Goal: Find specific page/section: Find specific page/section

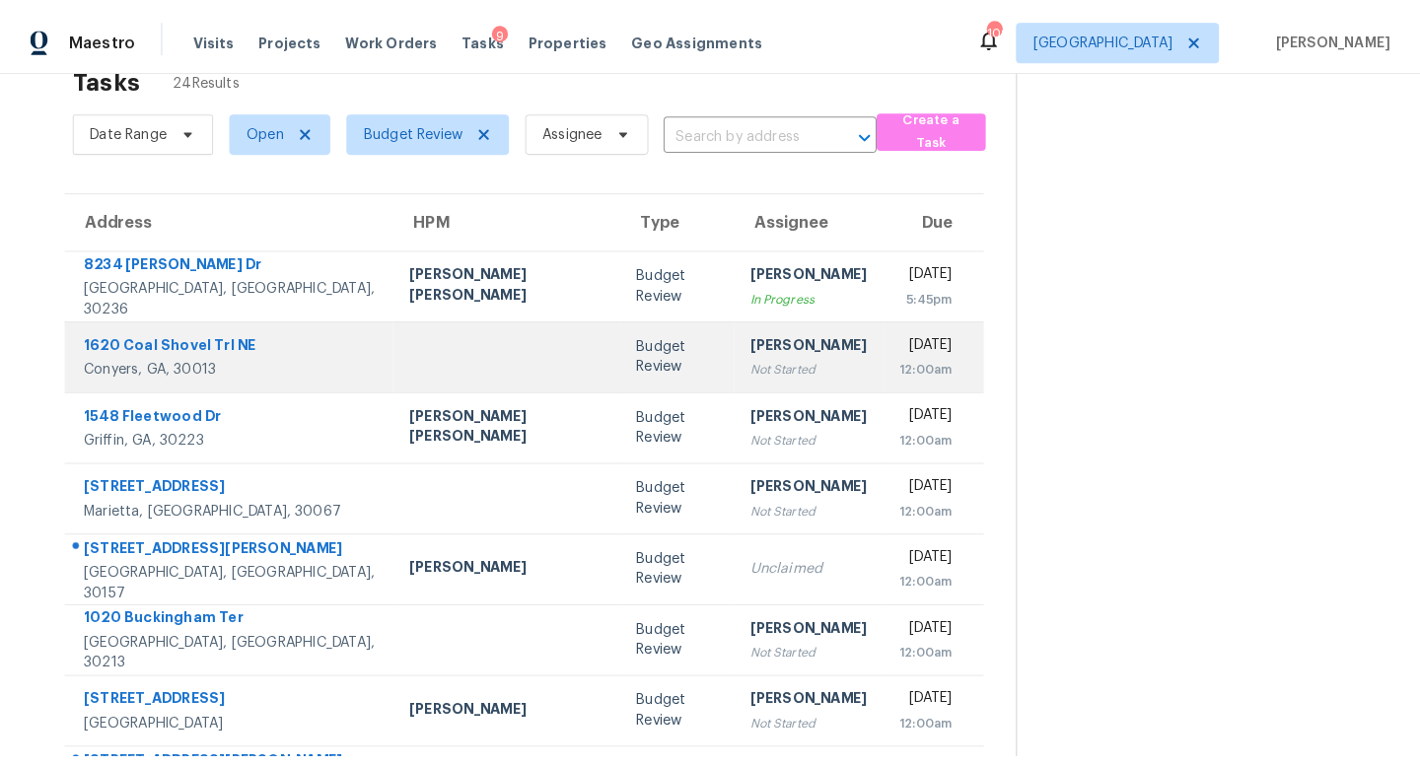
scroll to position [13, 0]
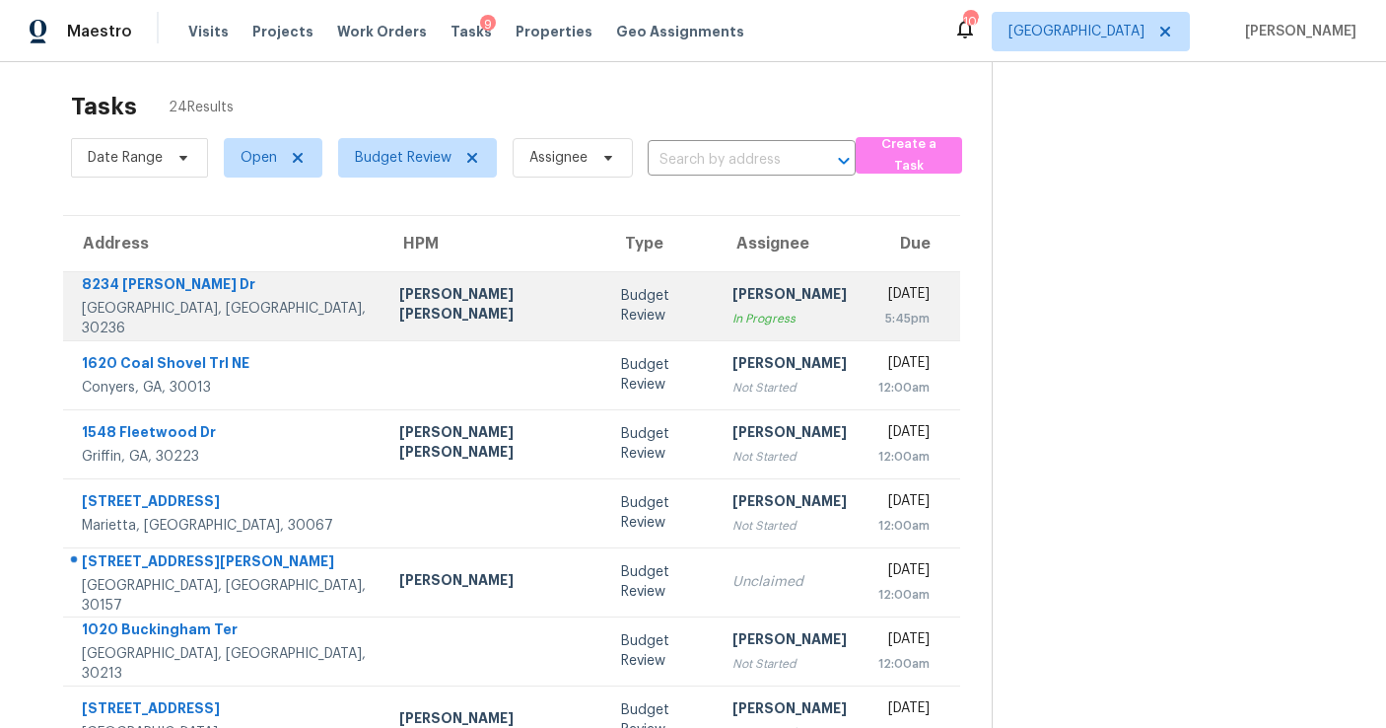
click at [733, 315] on div "In Progress" at bounding box center [790, 319] width 114 height 20
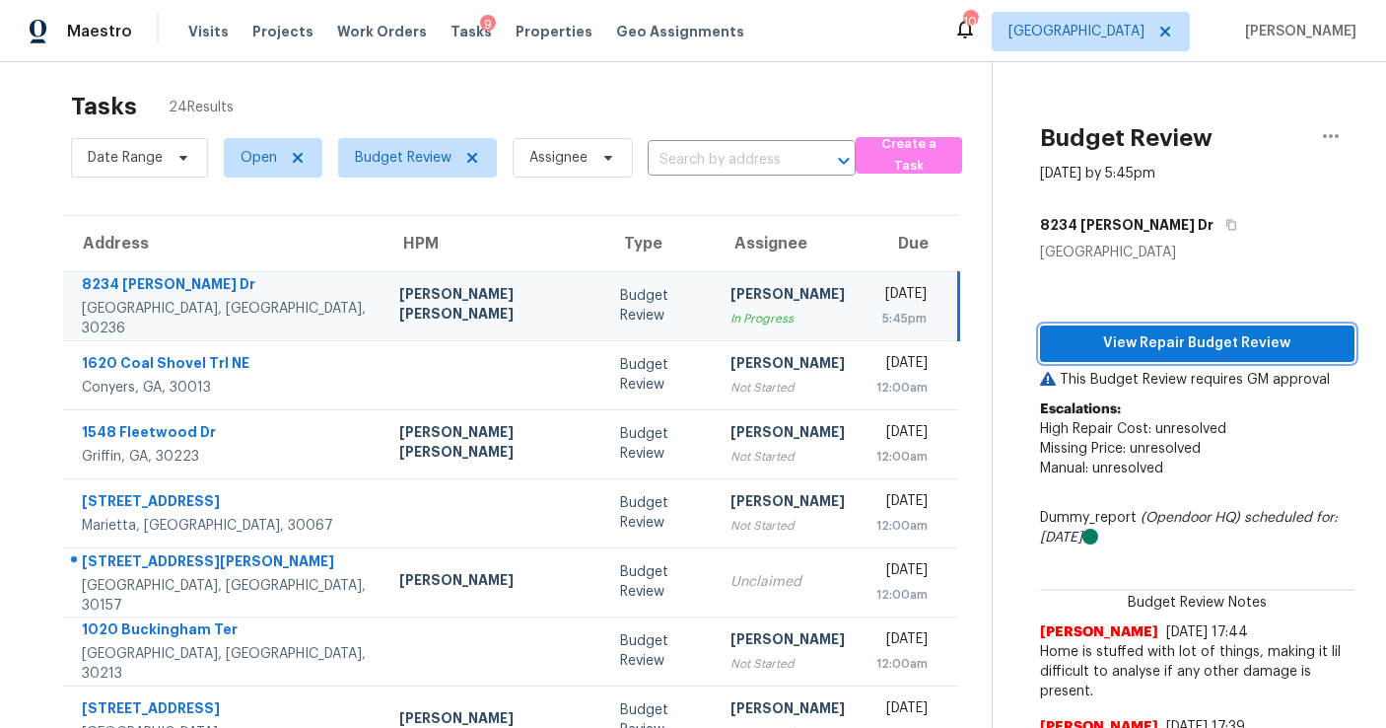
click at [1102, 347] on span "View Repair Budget Review" at bounding box center [1197, 343] width 283 height 25
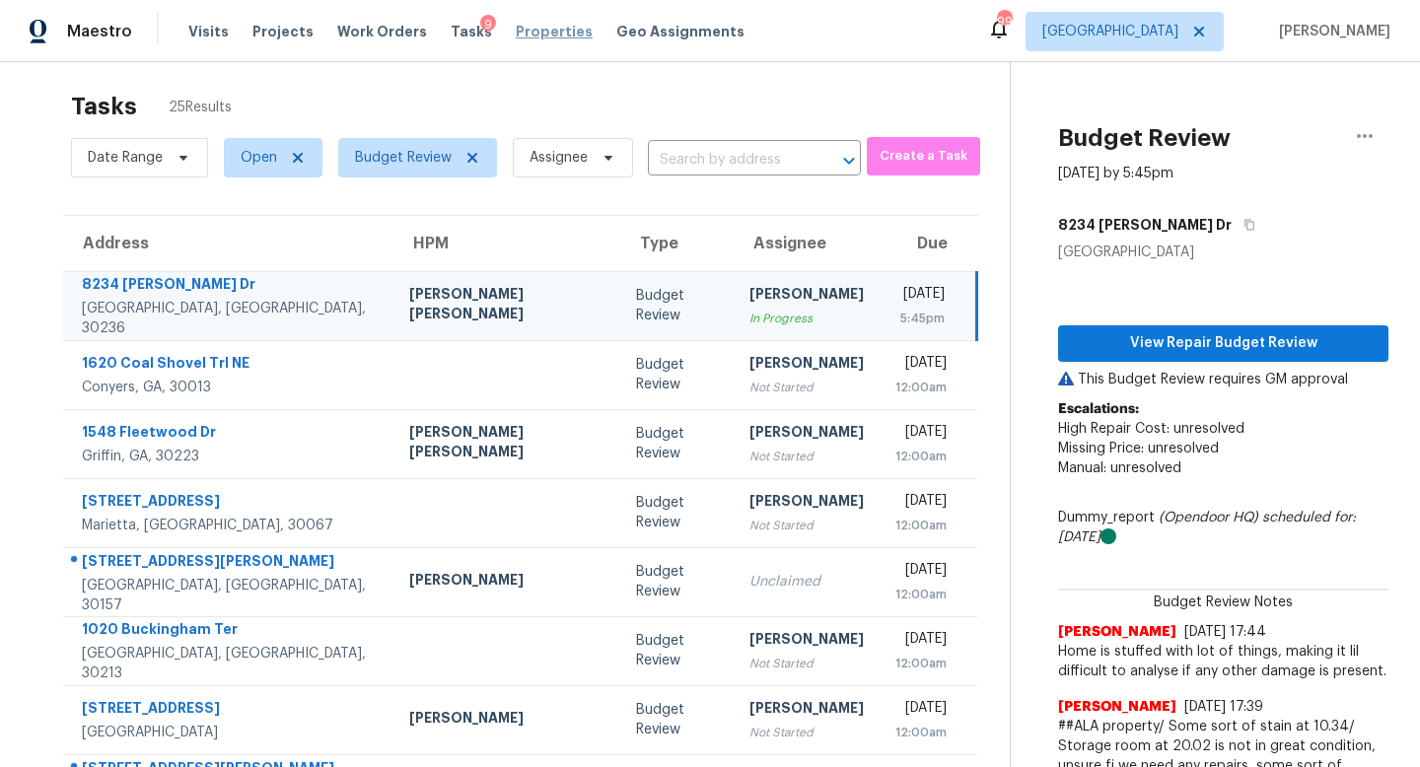
click at [516, 26] on span "Properties" at bounding box center [554, 32] width 77 height 20
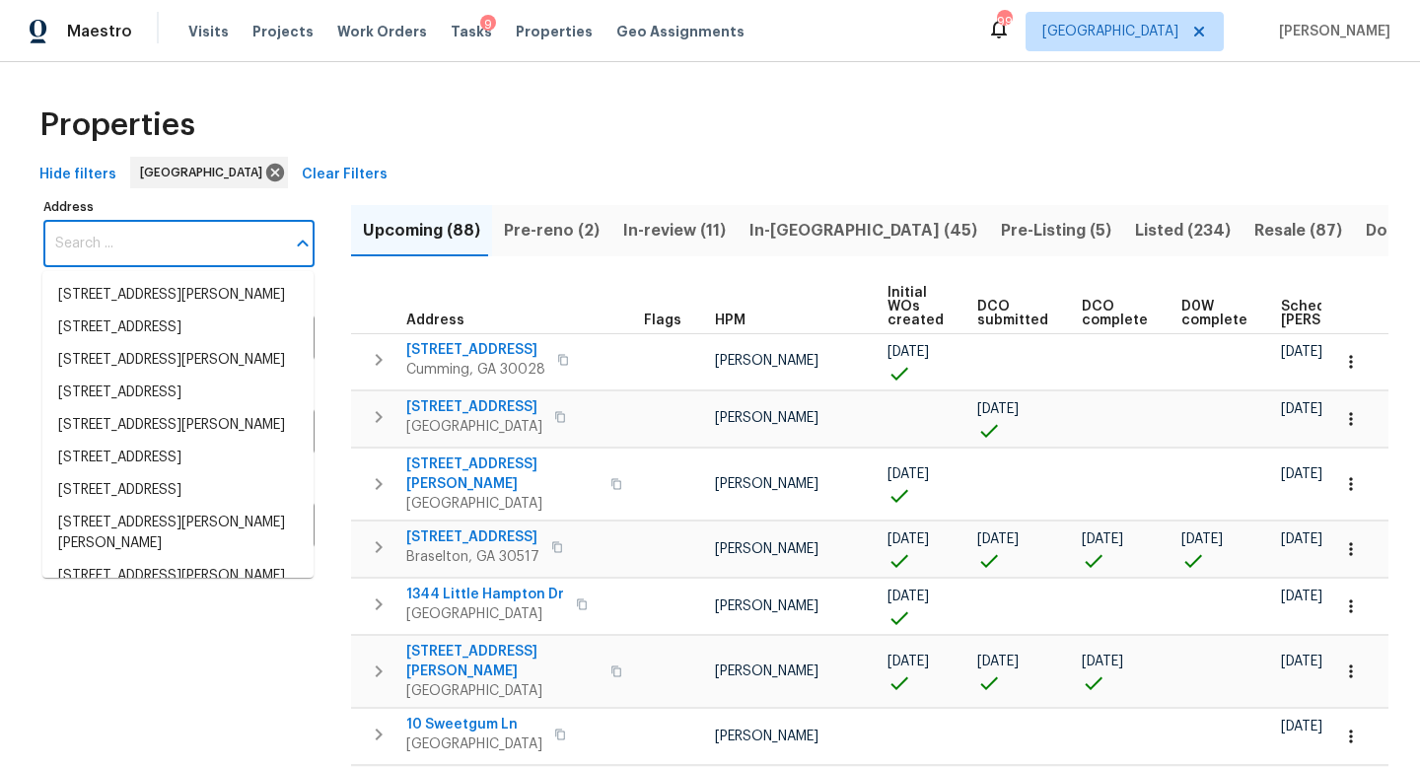
click at [132, 245] on input "Address" at bounding box center [164, 244] width 242 height 46
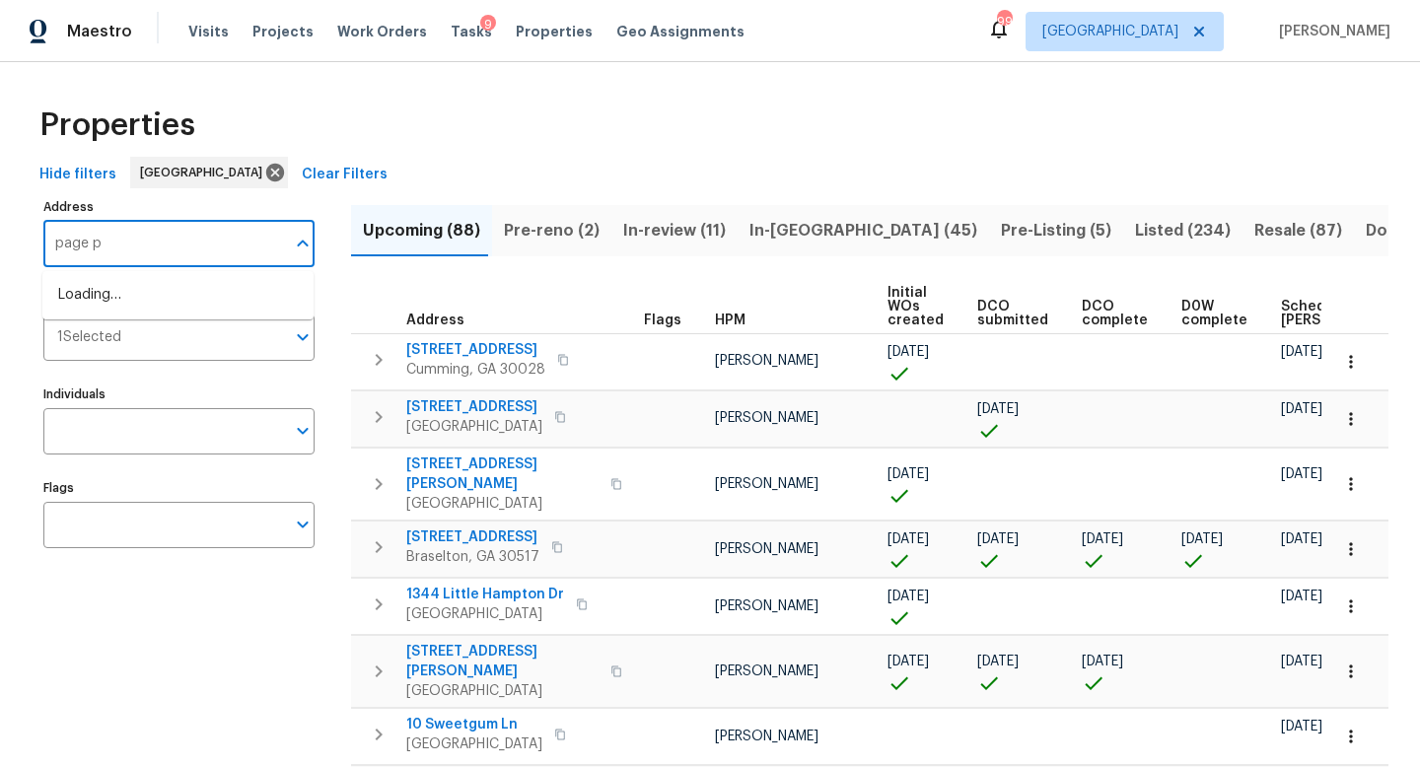
type input "page pl"
click at [169, 294] on li "[STREET_ADDRESS]" at bounding box center [177, 295] width 271 height 33
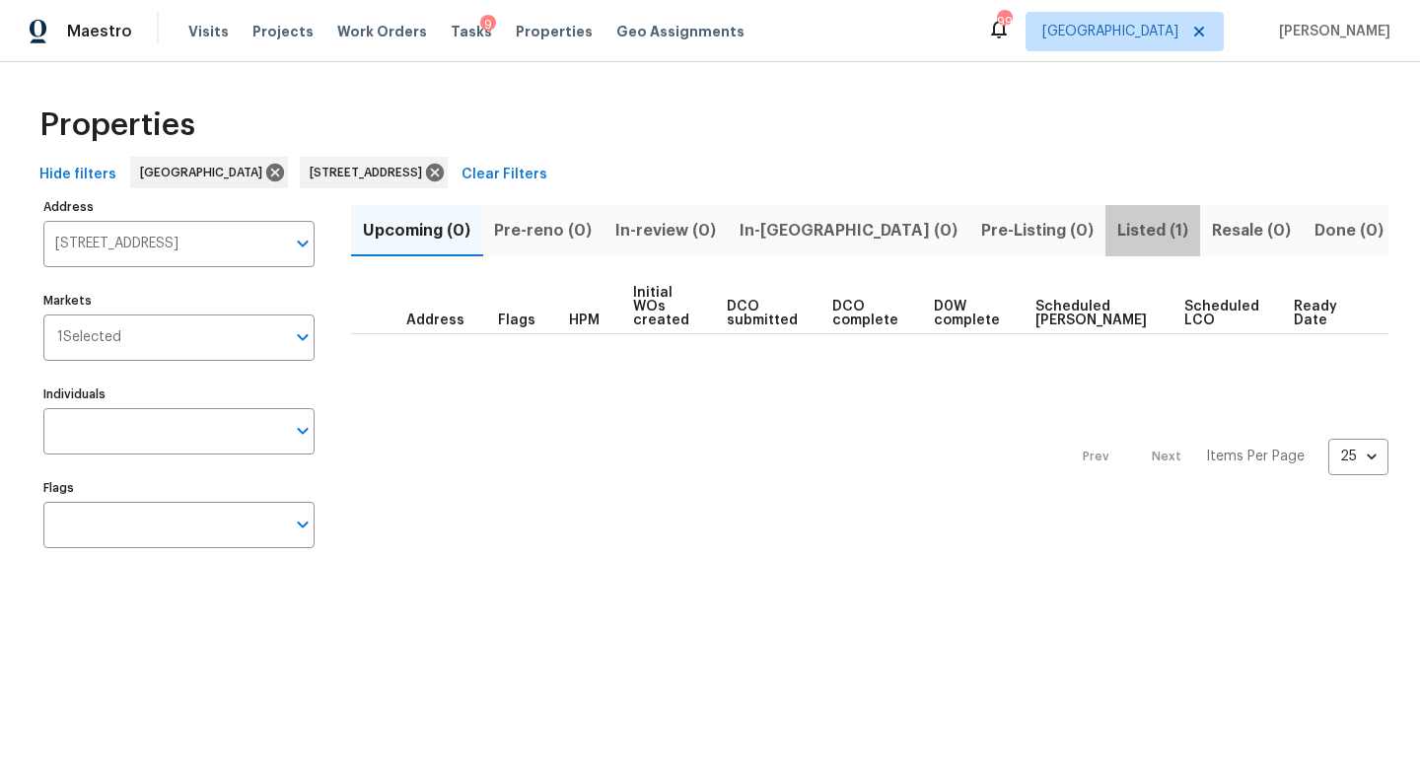
click at [1117, 230] on span "Listed (1)" at bounding box center [1152, 231] width 71 height 28
